Goal: Find contact information: Find contact information

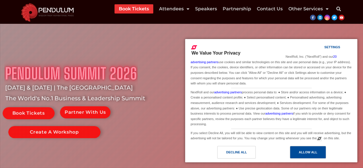
click at [313, 152] on div "Allow All" at bounding box center [308, 152] width 18 height 6
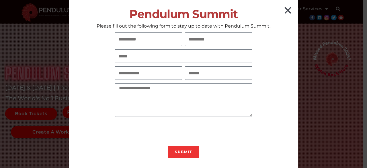
click at [287, 9] on icon "Close" at bounding box center [288, 10] width 9 height 9
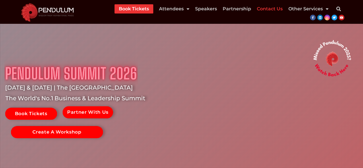
click at [270, 10] on link "Contact Us" at bounding box center [270, 8] width 26 height 9
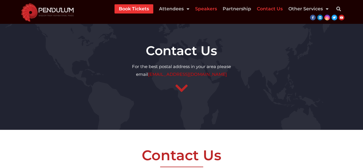
click at [202, 8] on link "Speakers" at bounding box center [206, 8] width 22 height 9
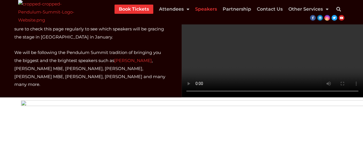
scroll to position [115, 0]
